Goal: Information Seeking & Learning: Check status

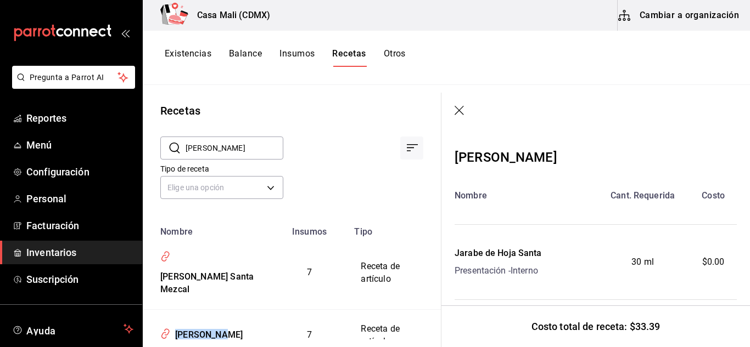
scroll to position [137, 0]
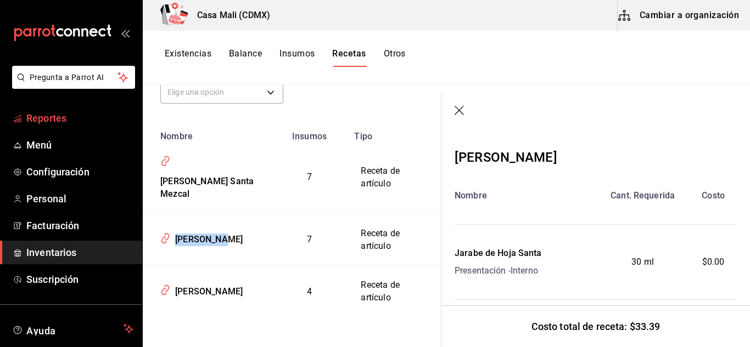
click at [42, 124] on span "Reportes" at bounding box center [79, 118] width 107 height 15
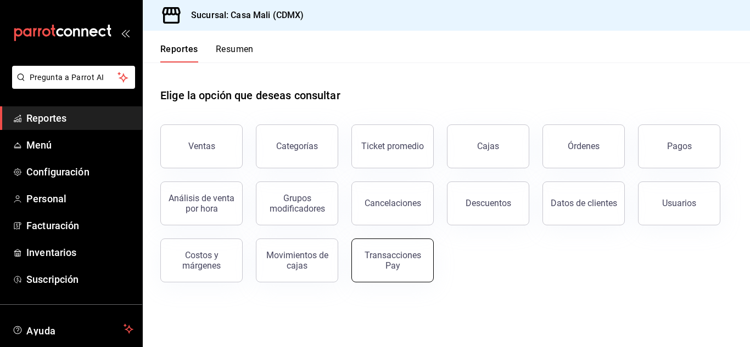
click at [395, 264] on div "Transacciones Pay" at bounding box center [392, 260] width 68 height 21
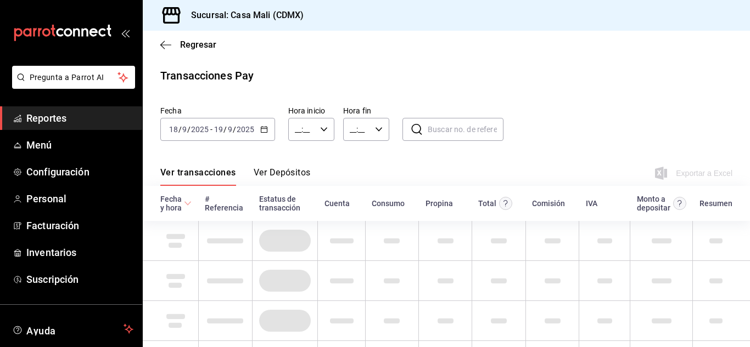
type input "00:00"
type input "23:59"
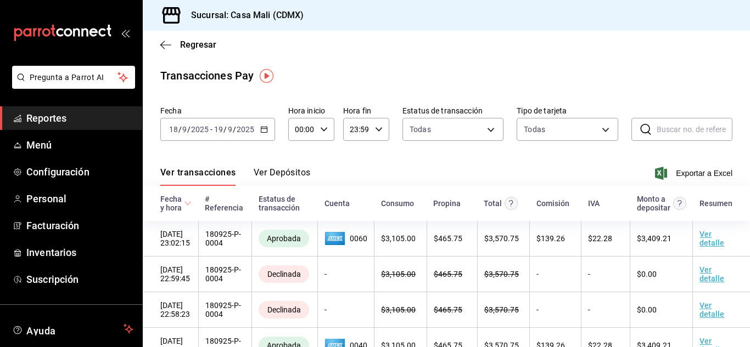
click at [289, 170] on button "Ver Depósitos" at bounding box center [282, 176] width 57 height 19
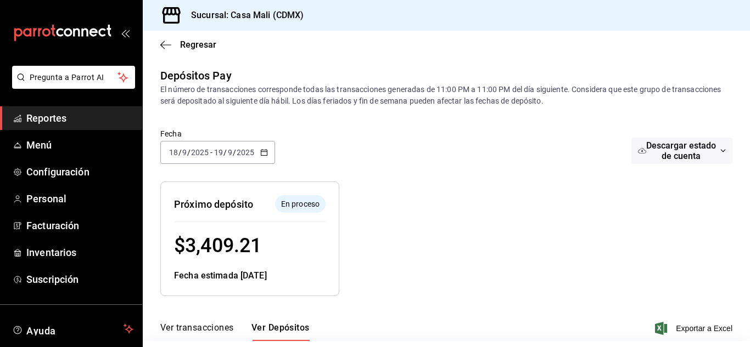
click at [266, 149] on icon "button" at bounding box center [264, 153] width 8 height 8
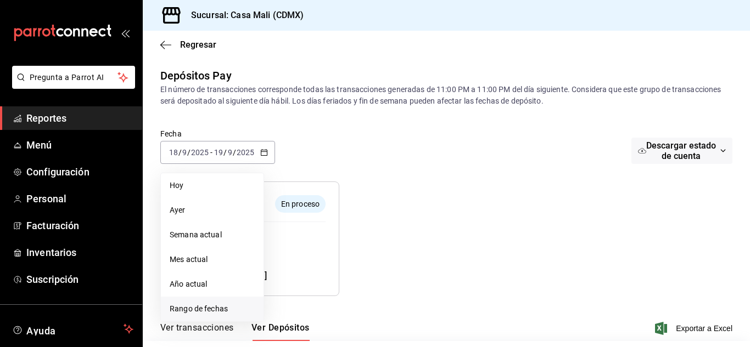
click at [189, 310] on span "Rango de fechas" at bounding box center [212, 309] width 85 height 12
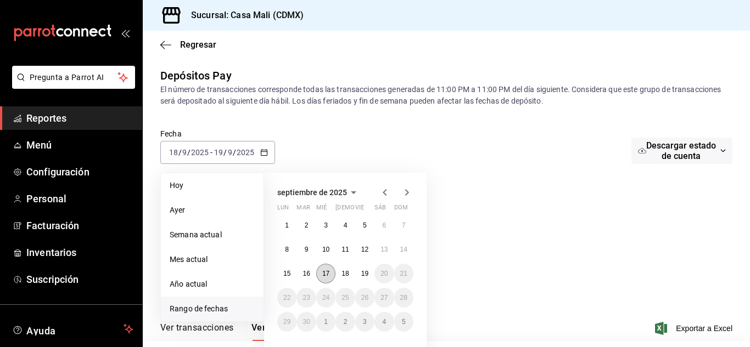
click at [323, 275] on abbr "17" at bounding box center [325, 274] width 7 height 8
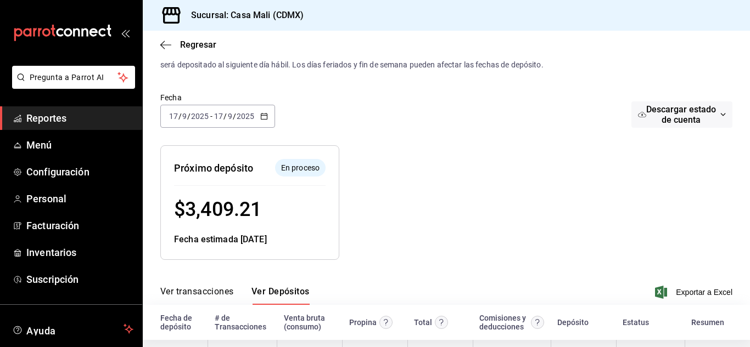
scroll to position [83, 0]
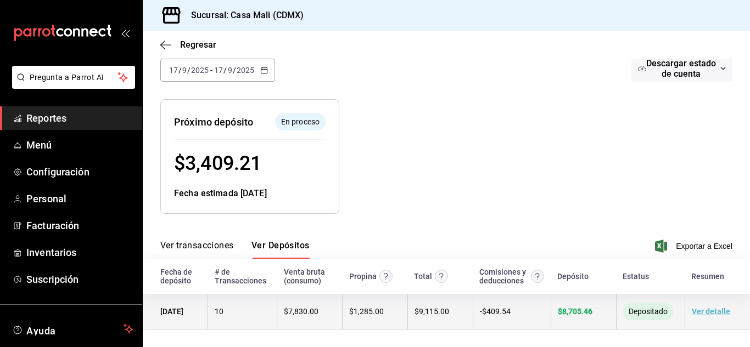
click at [571, 309] on span "$ 8,705.46" at bounding box center [575, 311] width 35 height 9
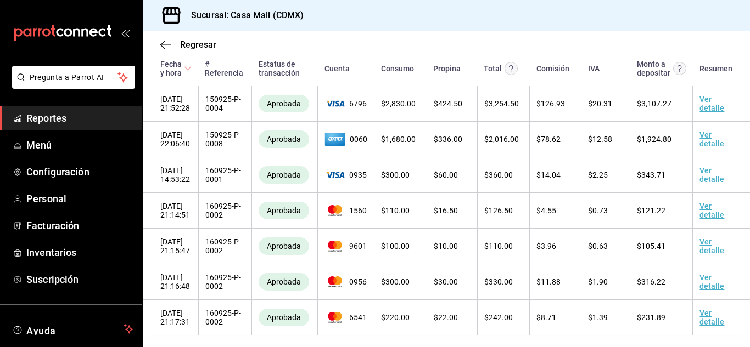
scroll to position [237, 0]
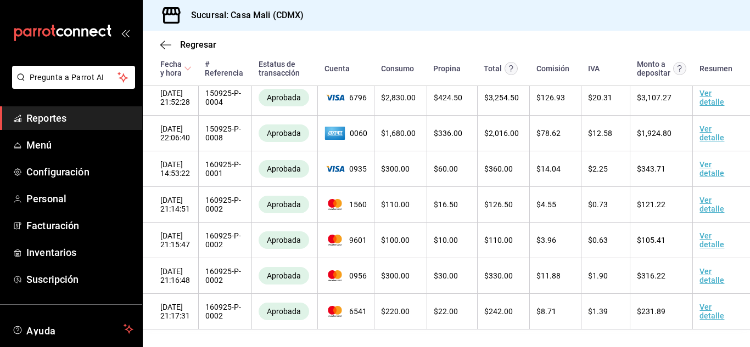
click at [47, 121] on span "Reportes" at bounding box center [79, 118] width 107 height 15
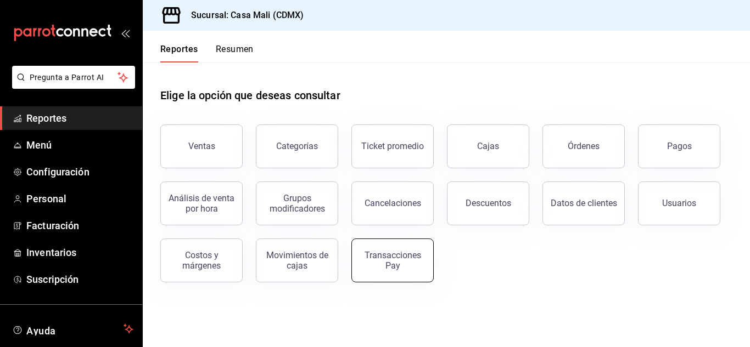
click at [399, 268] on div "Transacciones Pay" at bounding box center [392, 260] width 68 height 21
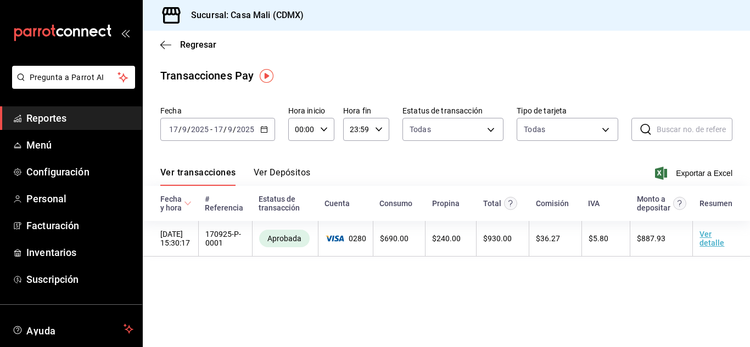
click at [264, 130] on icon "button" at bounding box center [264, 130] width 8 height 8
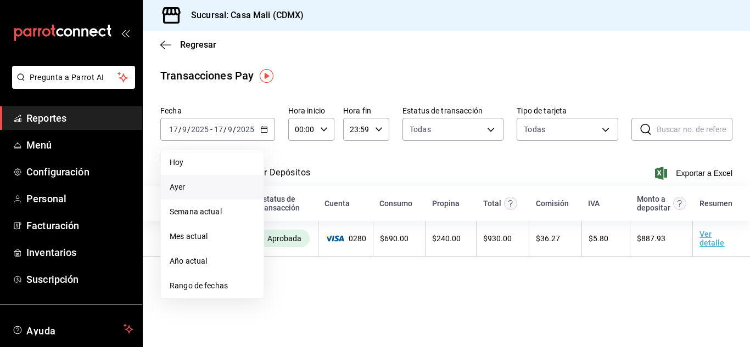
click at [181, 187] on span "Ayer" at bounding box center [212, 188] width 85 height 12
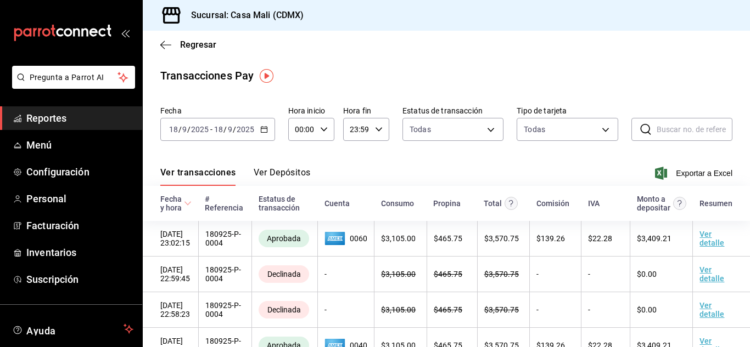
click at [286, 171] on button "Ver Depósitos" at bounding box center [282, 176] width 57 height 19
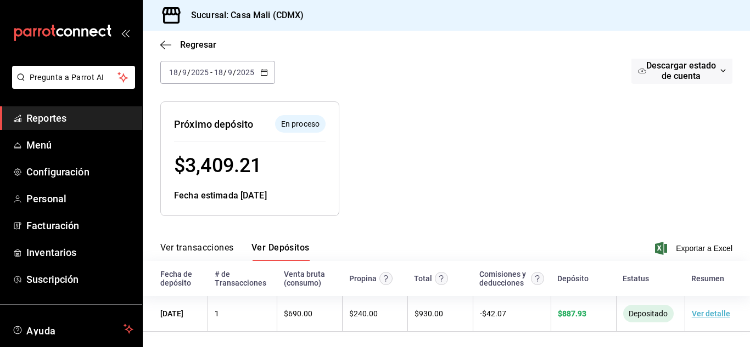
scroll to position [83, 0]
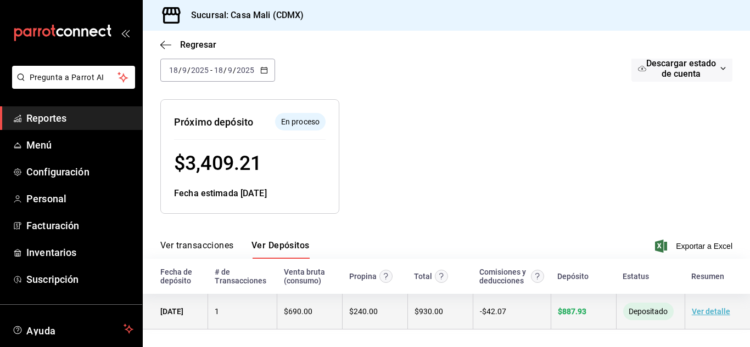
click at [560, 313] on span "$ 887.93" at bounding box center [572, 311] width 29 height 9
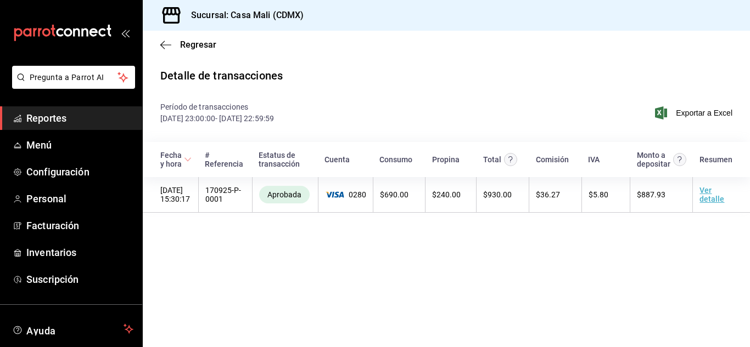
click at [58, 122] on span "Reportes" at bounding box center [79, 118] width 107 height 15
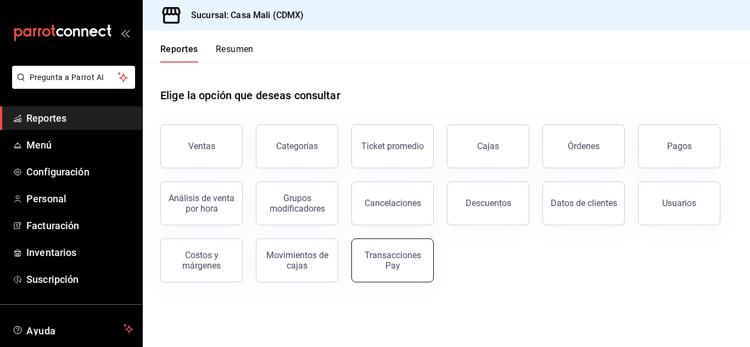
click at [377, 258] on div "Transacciones Pay" at bounding box center [392, 260] width 68 height 21
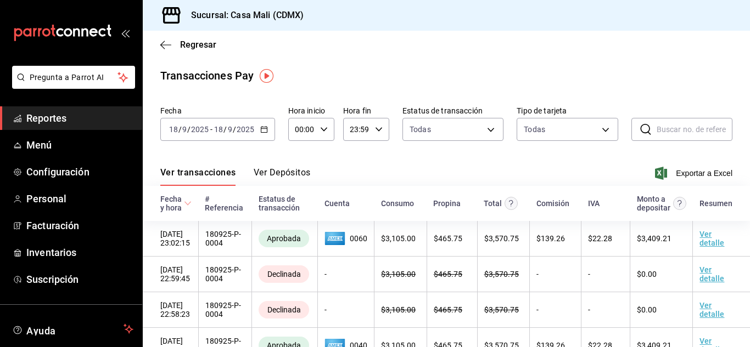
click at [283, 175] on button "Ver Depósitos" at bounding box center [282, 176] width 57 height 19
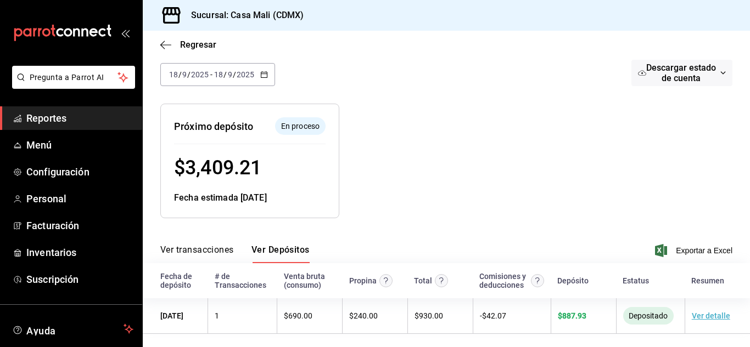
scroll to position [83, 0]
